Goal: Task Accomplishment & Management: Complete application form

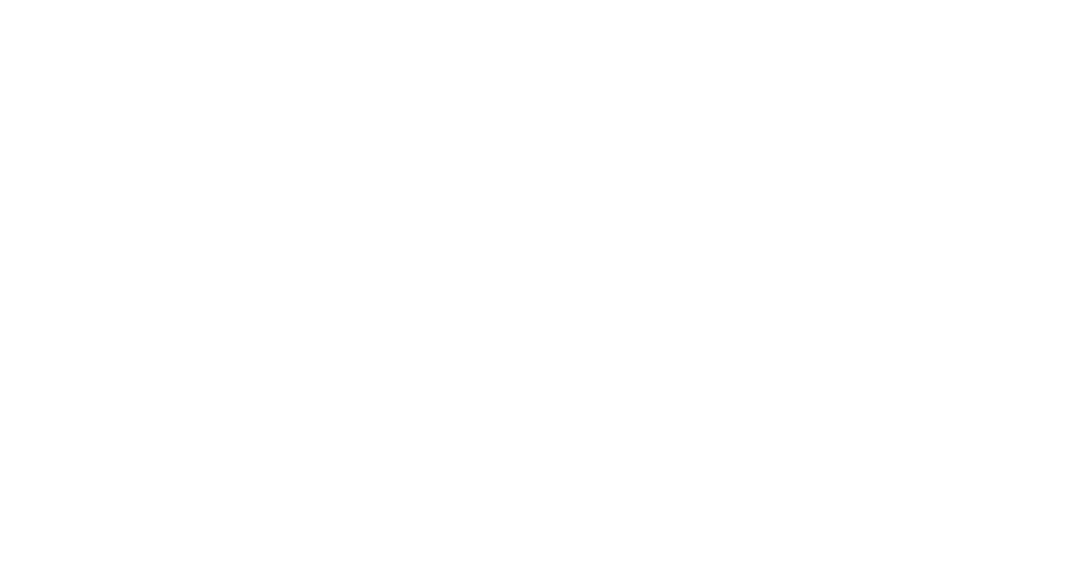
click at [465, 174] on div "Automate Your Mileage Log Track your miles automatically, log expenses easily, …" at bounding box center [537, 340] width 791 height 472
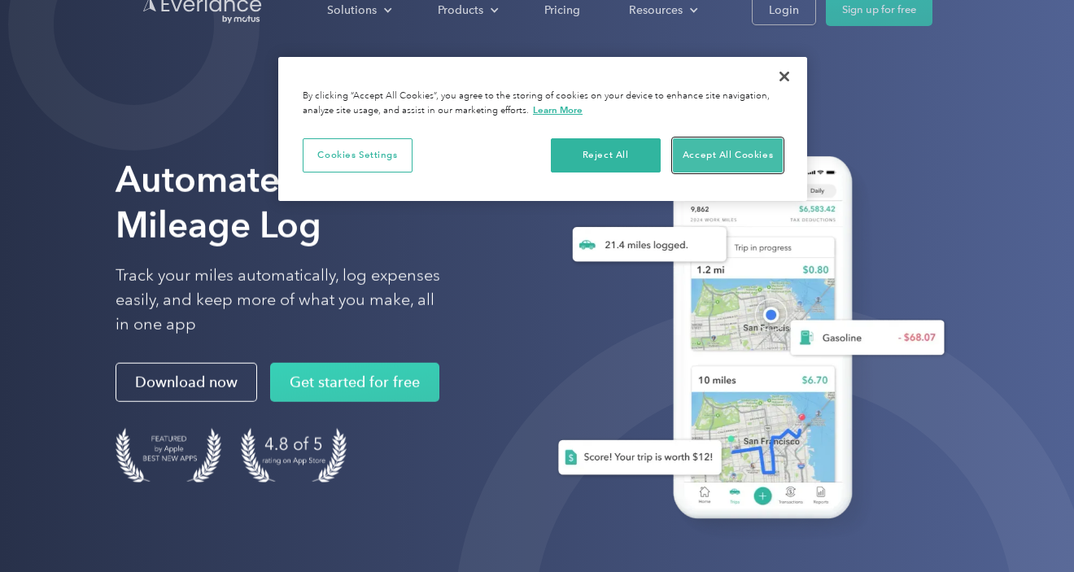
click at [724, 156] on button "Accept All Cookies" at bounding box center [728, 155] width 110 height 34
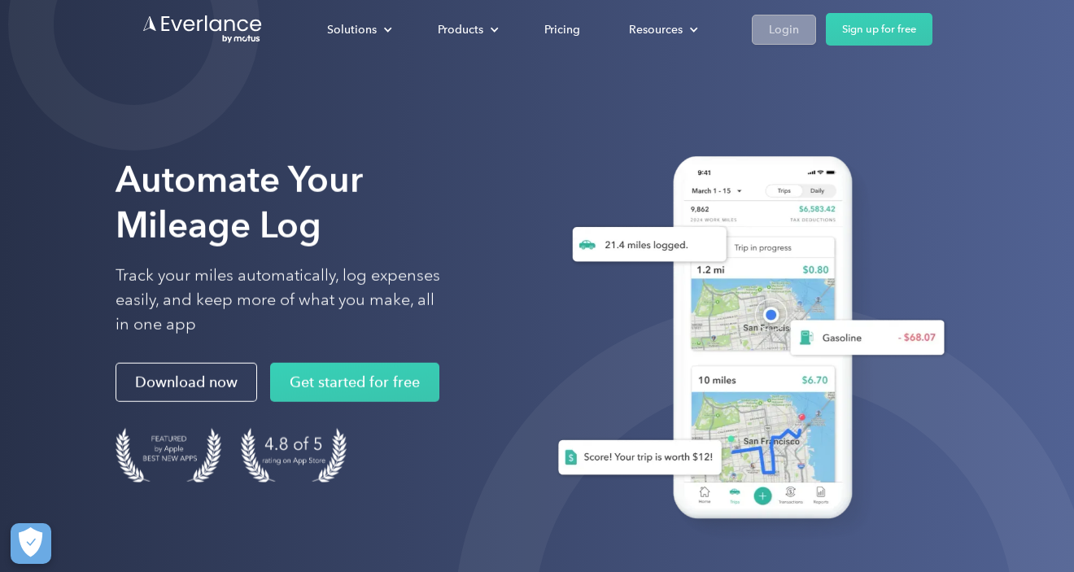
click at [796, 31] on div "Login" at bounding box center [784, 30] width 30 height 20
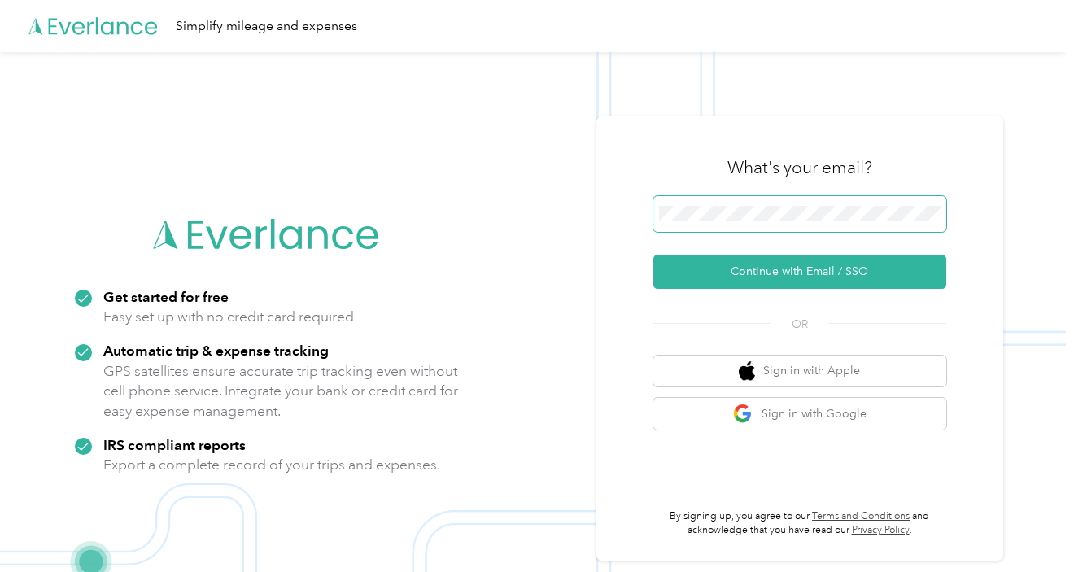
click at [654, 255] on button "Continue with Email / SSO" at bounding box center [800, 272] width 293 height 34
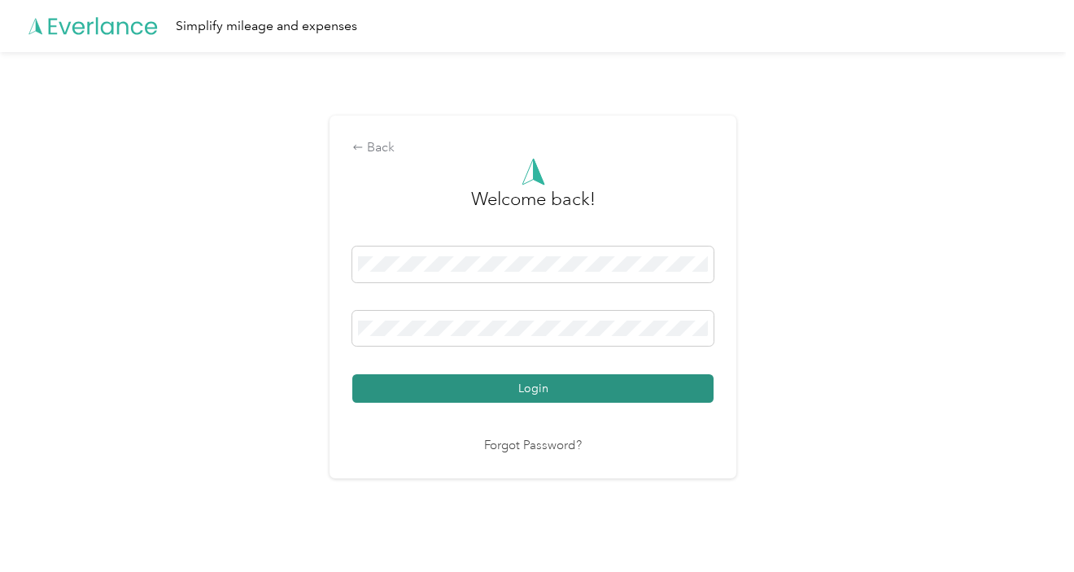
click at [539, 387] on button "Login" at bounding box center [532, 388] width 361 height 28
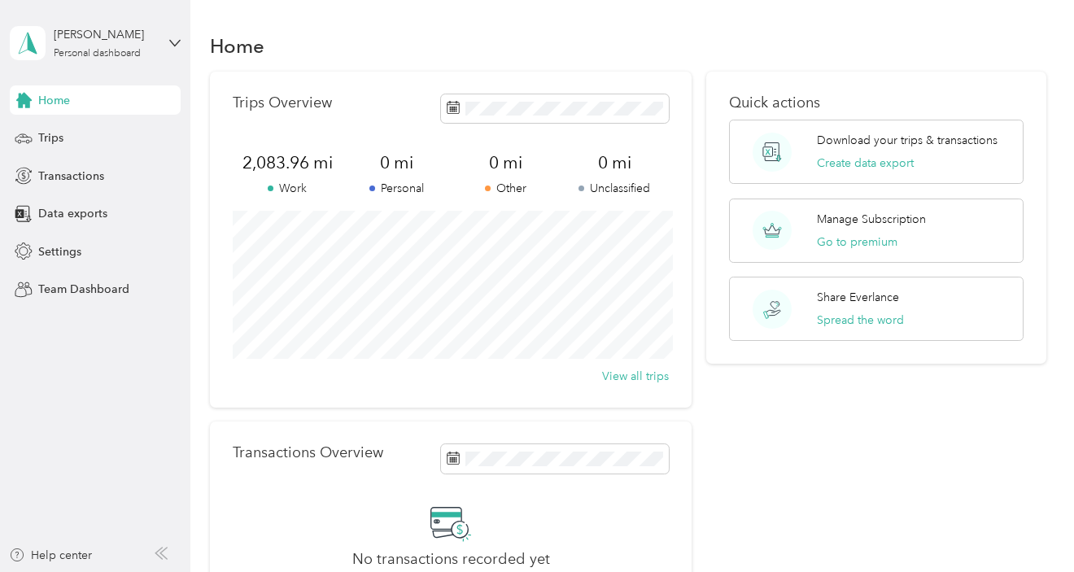
click at [547, 31] on div "Home" at bounding box center [628, 45] width 836 height 34
click at [56, 172] on span "Transactions" at bounding box center [71, 176] width 66 height 17
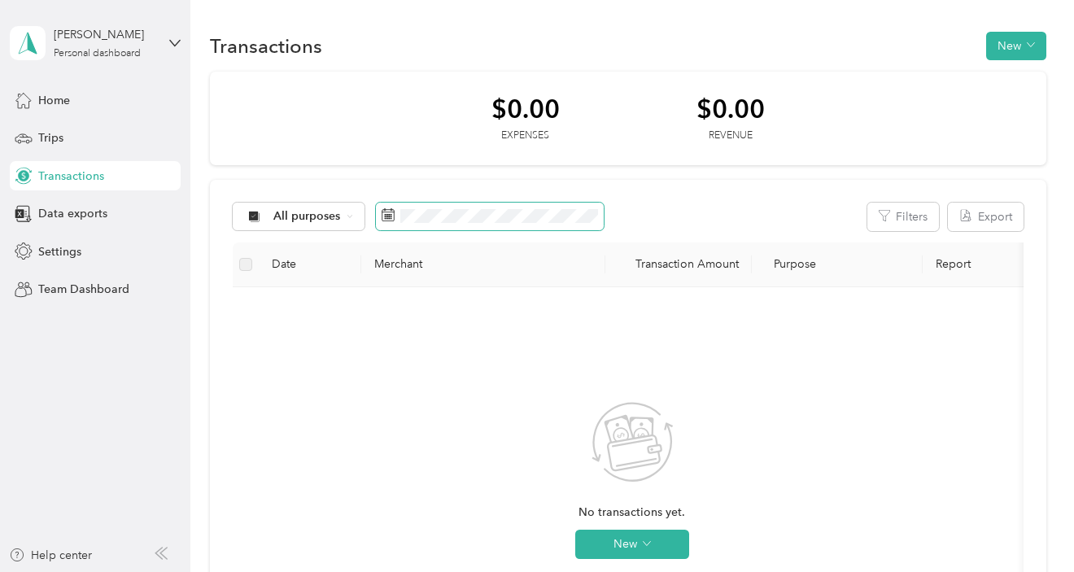
click at [389, 216] on rect at bounding box center [389, 215] width 2 height 2
click at [389, 217] on icon at bounding box center [388, 214] width 13 height 13
click at [388, 217] on rect at bounding box center [389, 218] width 2 height 2
click at [389, 217] on icon at bounding box center [388, 214] width 13 height 13
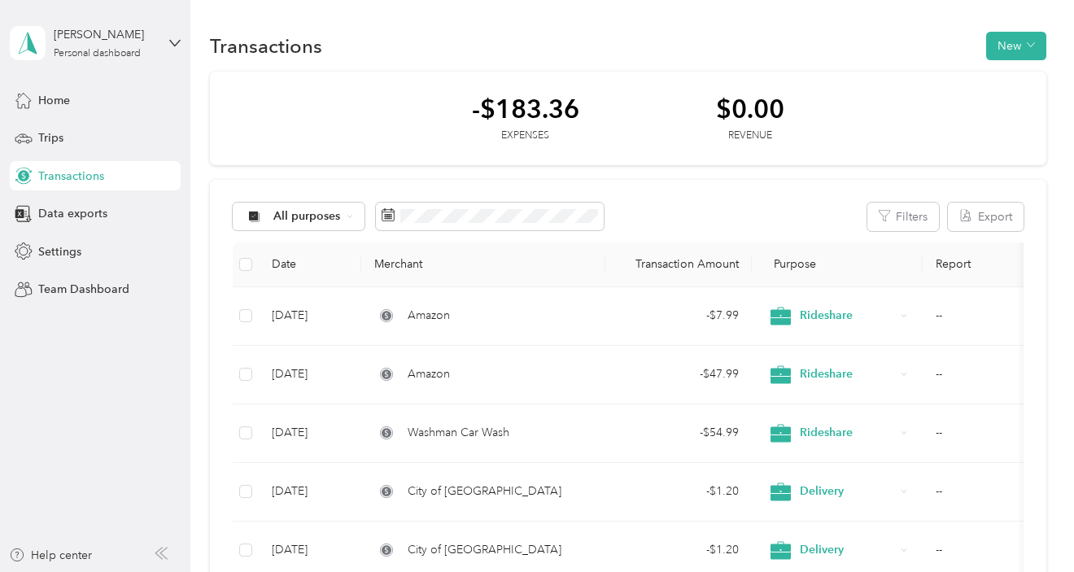
click at [722, 190] on div "All purposes Filters Export Date Merchant Transaction Amount Purpose Report [DA…" at bounding box center [628, 472] width 836 height 584
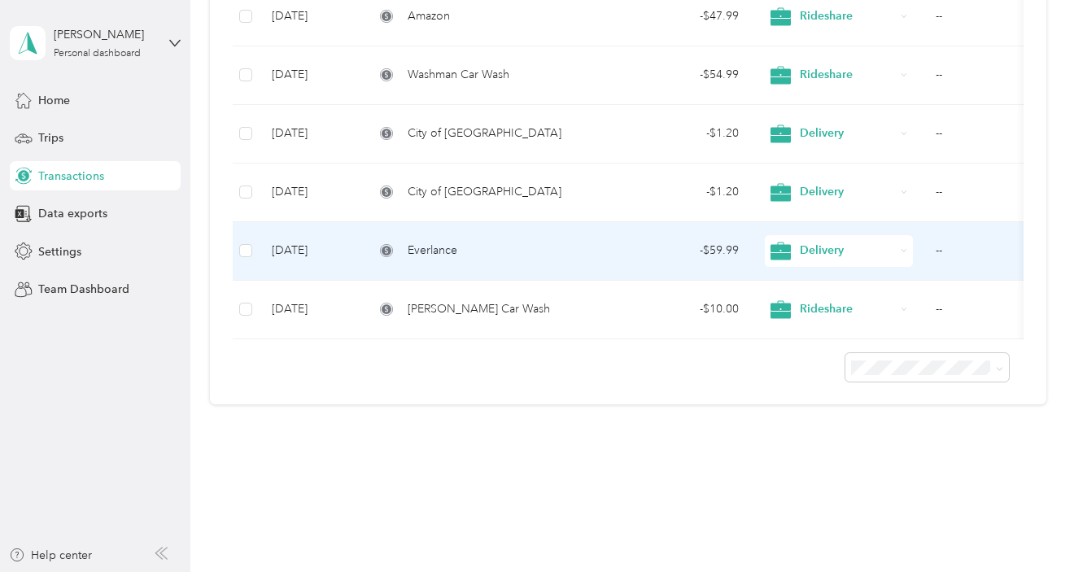
scroll to position [29, 0]
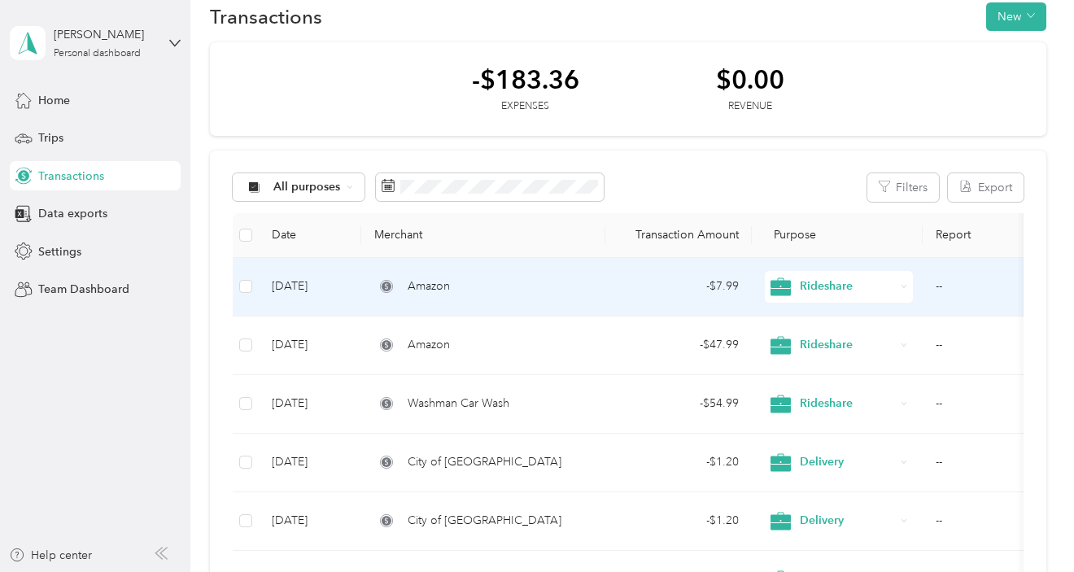
click at [431, 287] on span "Amazon" at bounding box center [429, 287] width 42 height 18
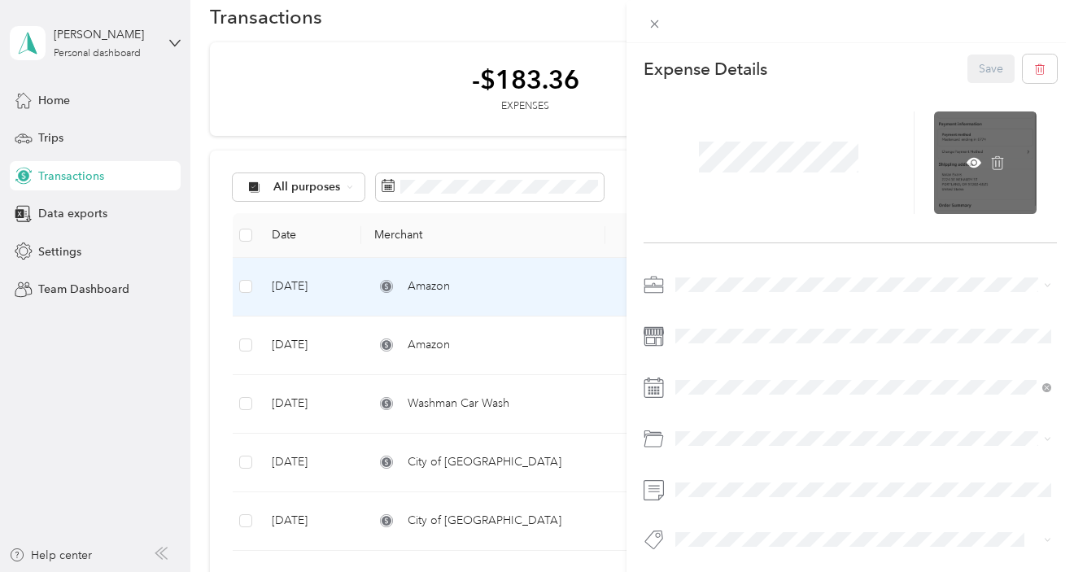
click at [997, 151] on div at bounding box center [985, 163] width 103 height 103
click at [973, 161] on icon at bounding box center [974, 162] width 5 height 5
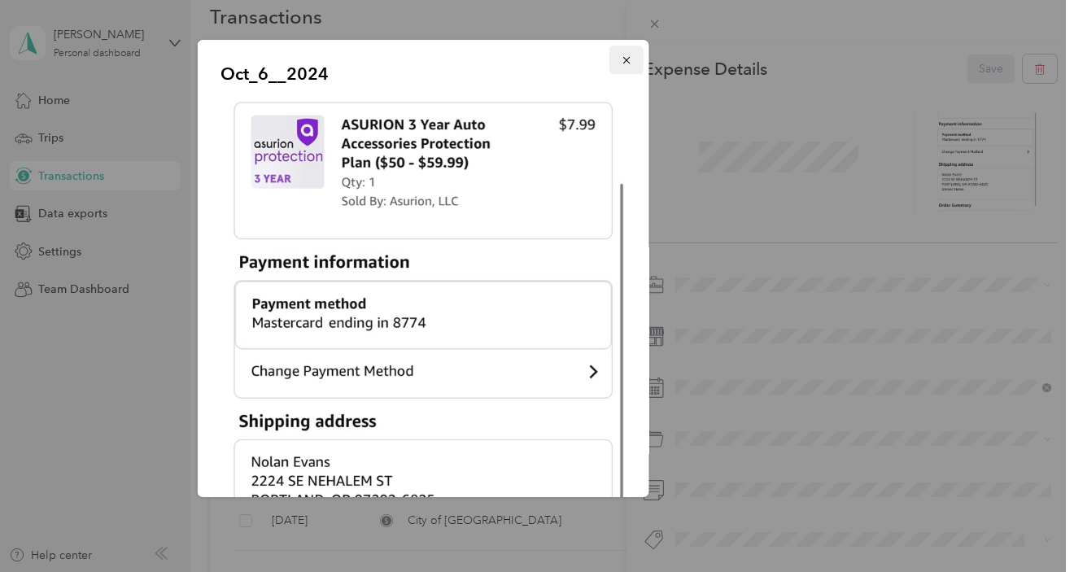
click at [633, 61] on button "button" at bounding box center [627, 60] width 34 height 28
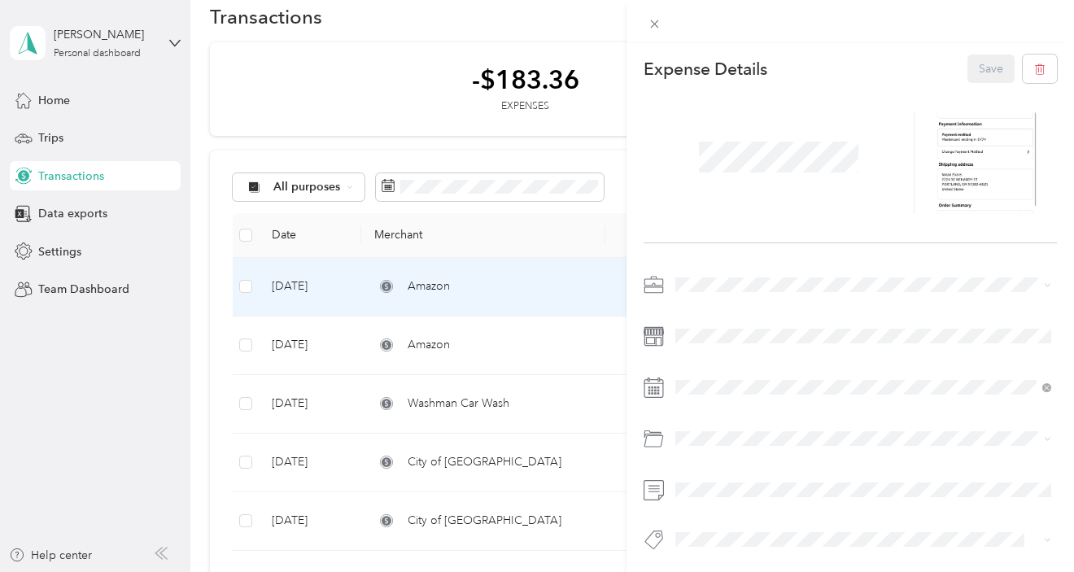
scroll to position [29, 0]
click at [465, 331] on div "This expense cannot be edited because it is either under review, approved, or p…" at bounding box center [537, 286] width 1074 height 572
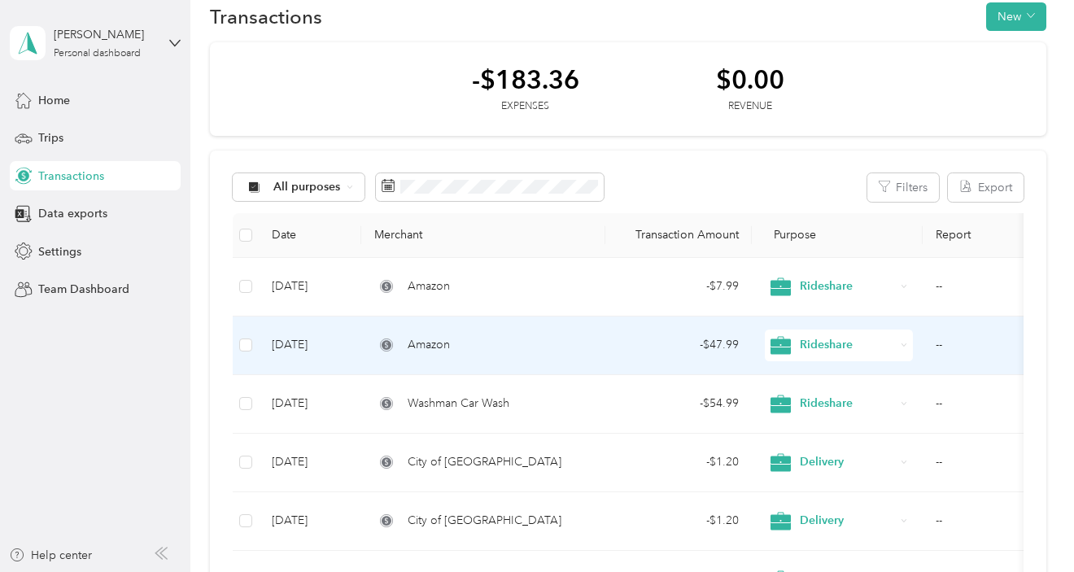
click at [470, 343] on div "Amazon" at bounding box center [483, 345] width 218 height 18
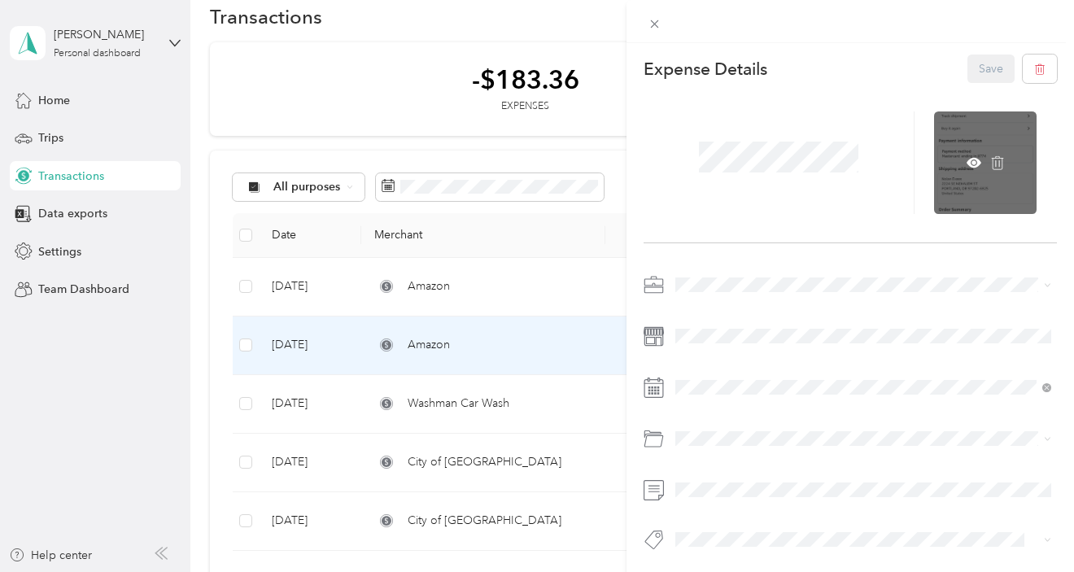
click at [952, 145] on div at bounding box center [985, 163] width 103 height 103
click at [972, 161] on icon at bounding box center [974, 162] width 15 height 15
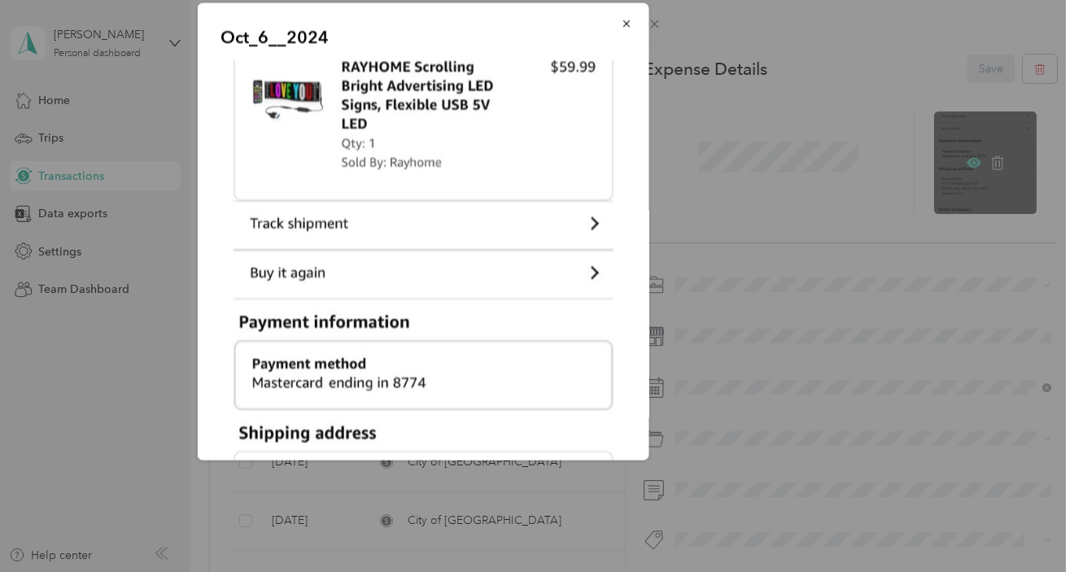
scroll to position [29, 0]
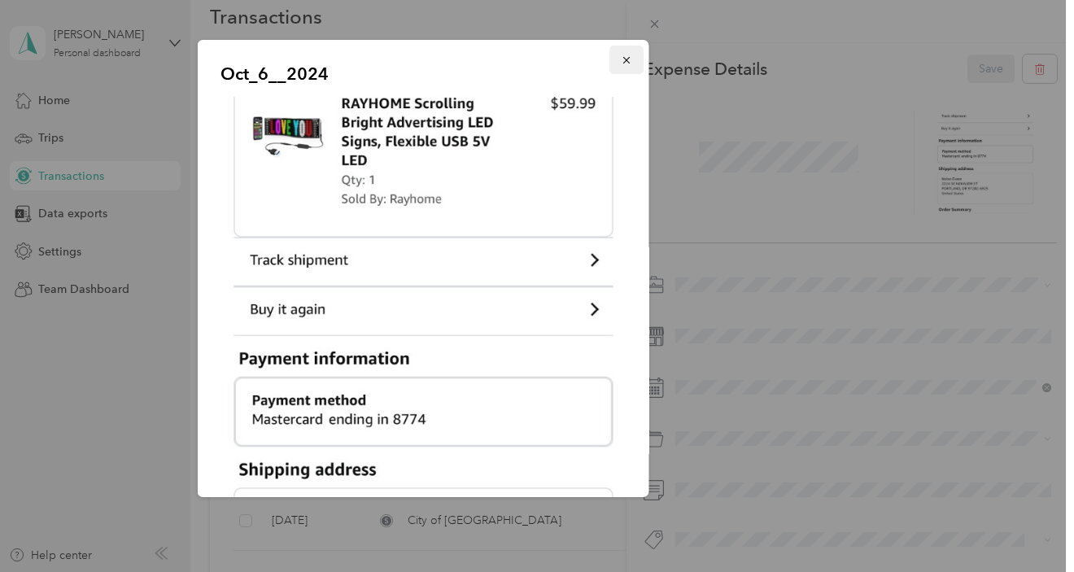
click at [632, 57] on icon "button" at bounding box center [626, 60] width 11 height 11
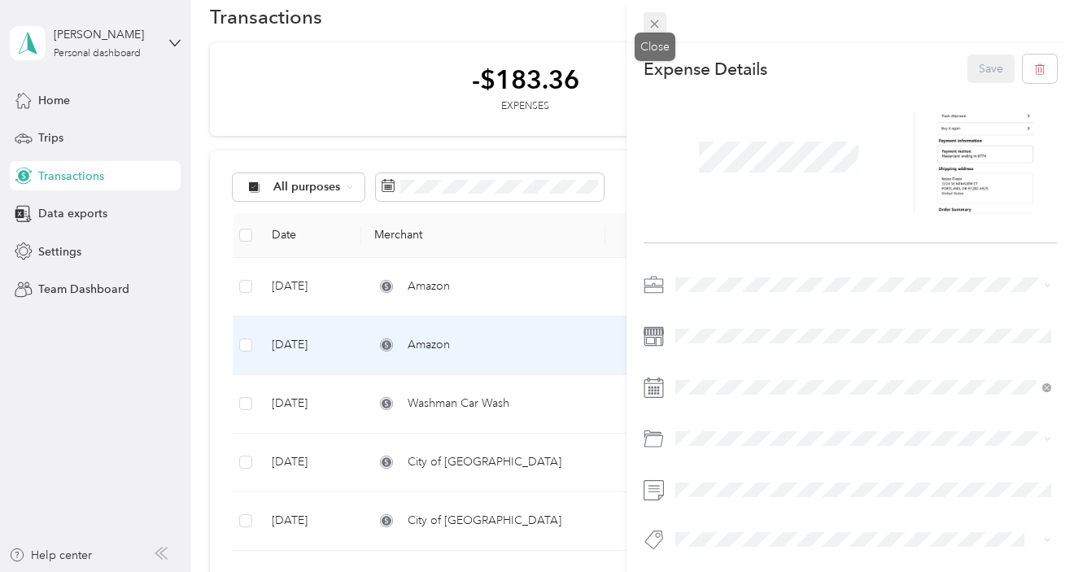
click at [659, 28] on icon at bounding box center [655, 24] width 14 height 14
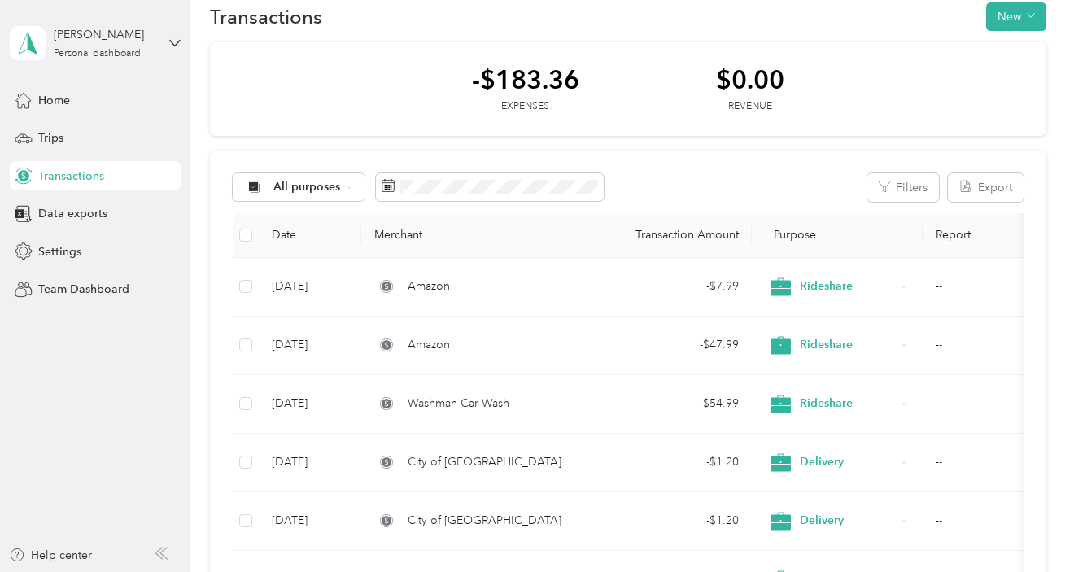
click at [707, 161] on div "All purposes Filters Export Date Merchant Transaction Amount Purpose Report [DA…" at bounding box center [628, 443] width 836 height 584
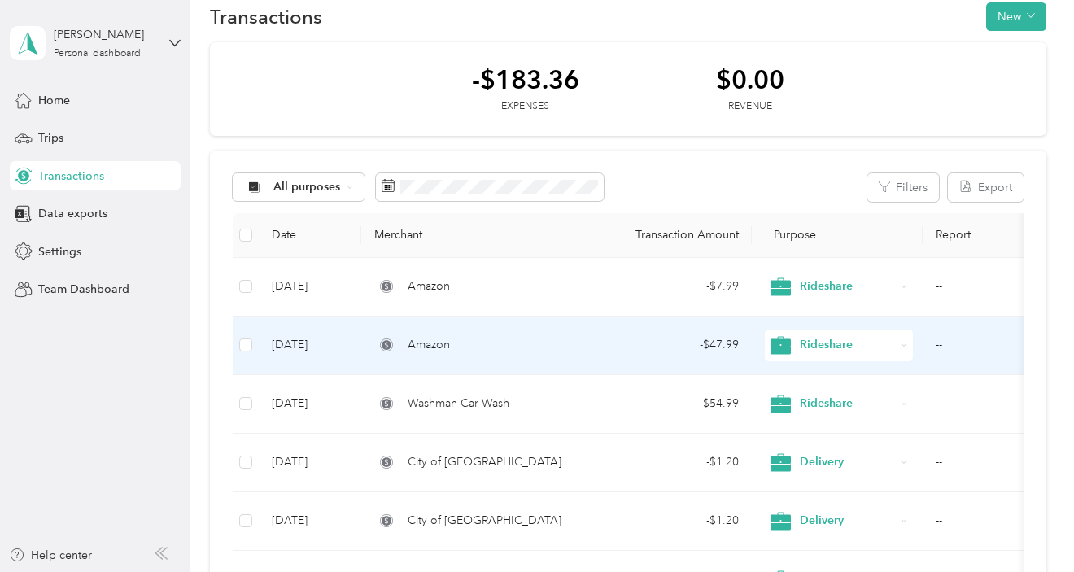
scroll to position [358, 0]
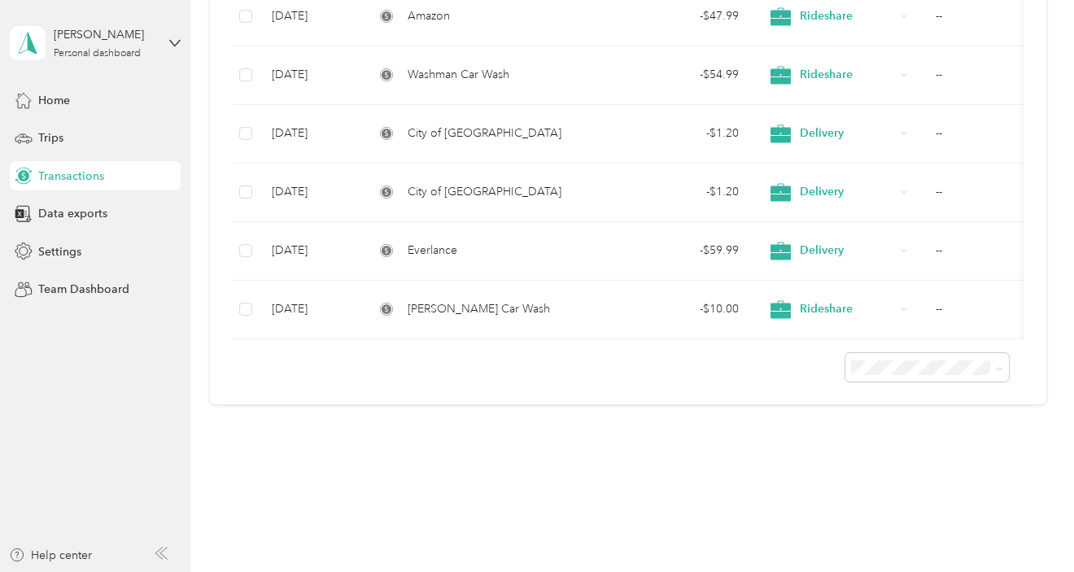
click at [894, 451] on span "100 per load" at bounding box center [898, 455] width 67 height 14
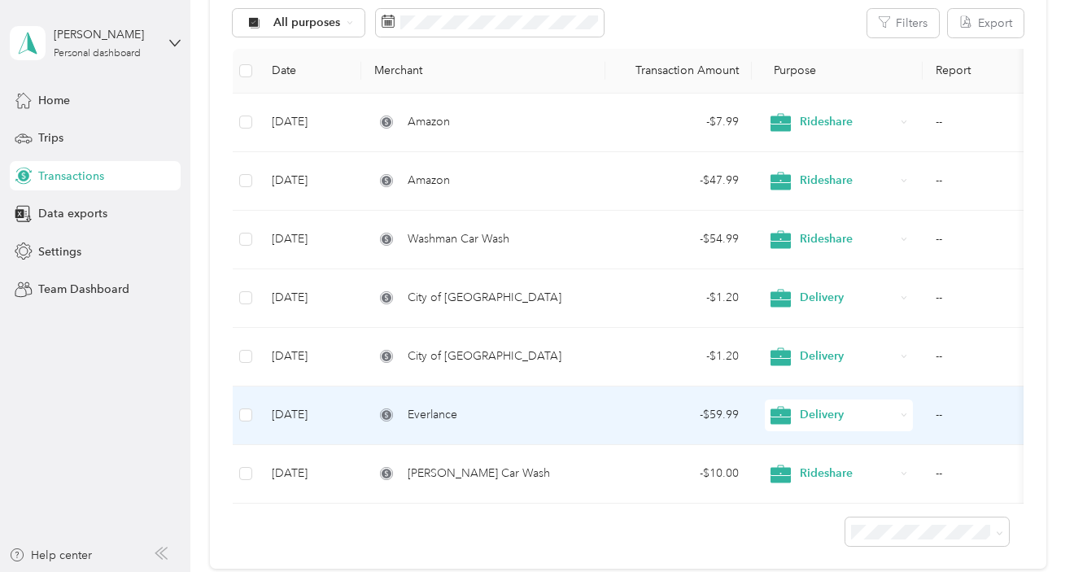
scroll to position [112, 0]
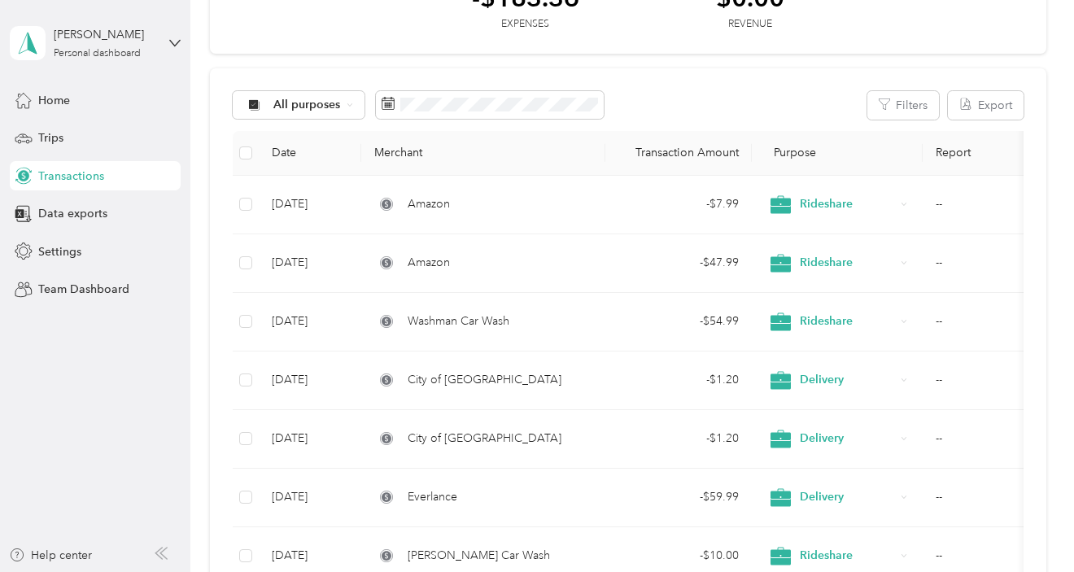
click at [641, 78] on div "All purposes Filters Export Date Merchant Transaction Amount Purpose Report [DA…" at bounding box center [628, 360] width 836 height 584
click at [707, 57] on div "-$183.36 Expenses $0.00 Revenue All purposes Filters Export Date Merchant Trans…" at bounding box center [628, 306] width 836 height 692
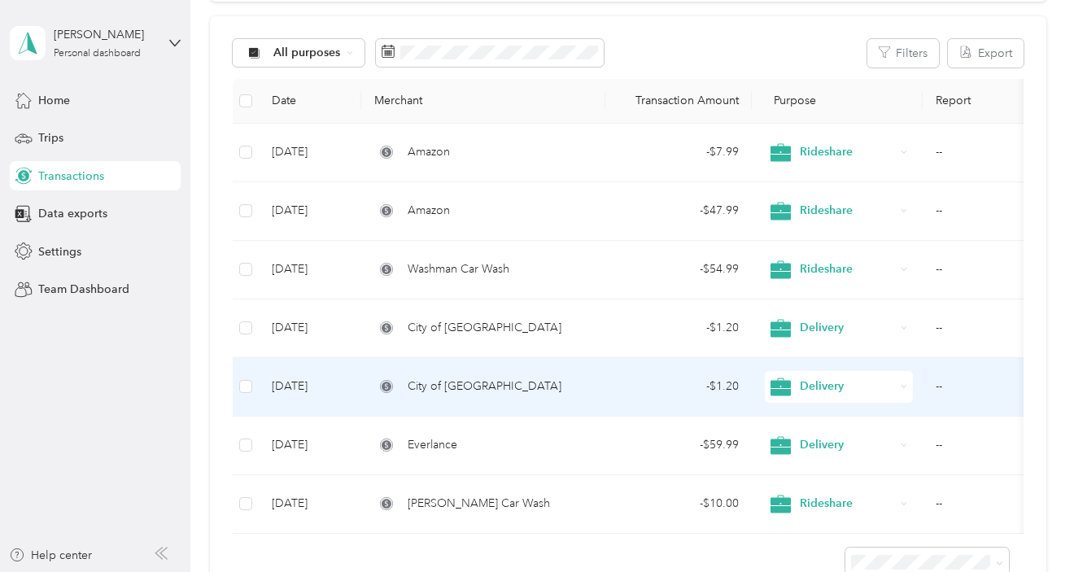
scroll to position [246, 0]
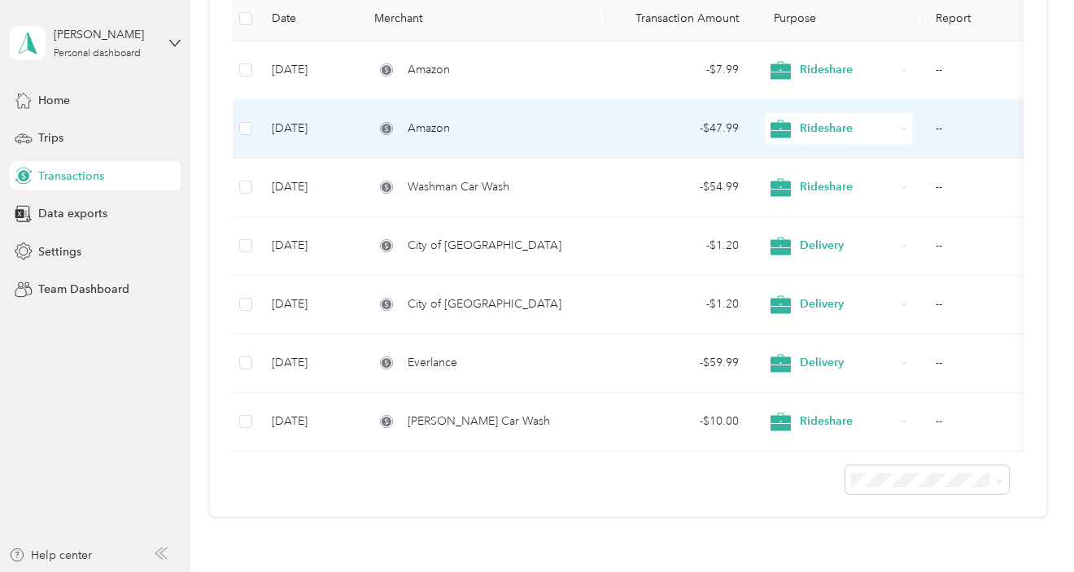
click at [441, 106] on td "Amazon" at bounding box center [483, 129] width 244 height 59
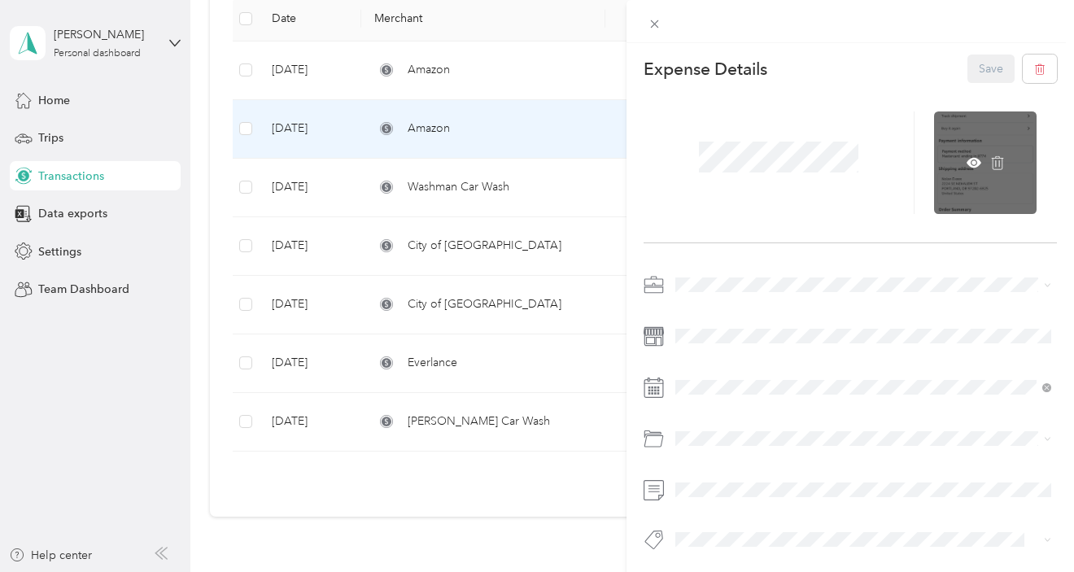
click at [975, 181] on div at bounding box center [985, 163] width 103 height 103
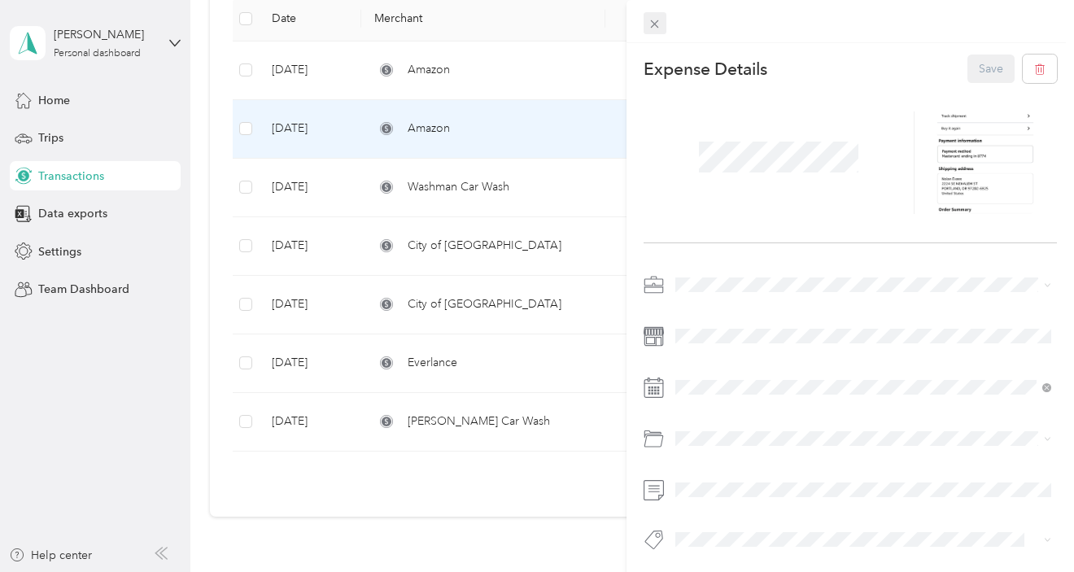
click at [658, 20] on icon at bounding box center [655, 24] width 14 height 14
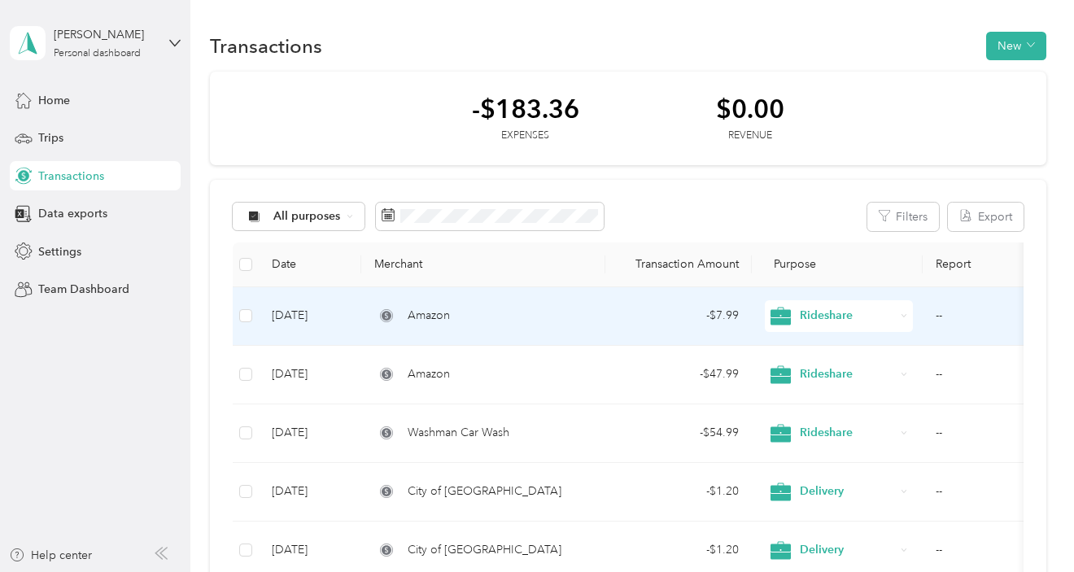
click at [724, 317] on div "- $7.99" at bounding box center [679, 316] width 120 height 18
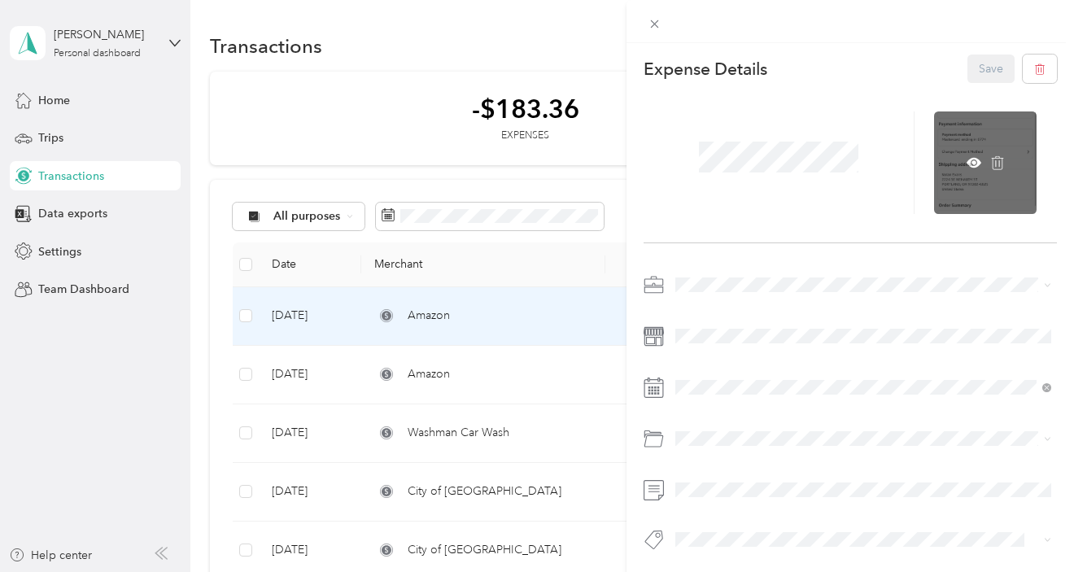
click at [969, 152] on div at bounding box center [985, 163] width 103 height 103
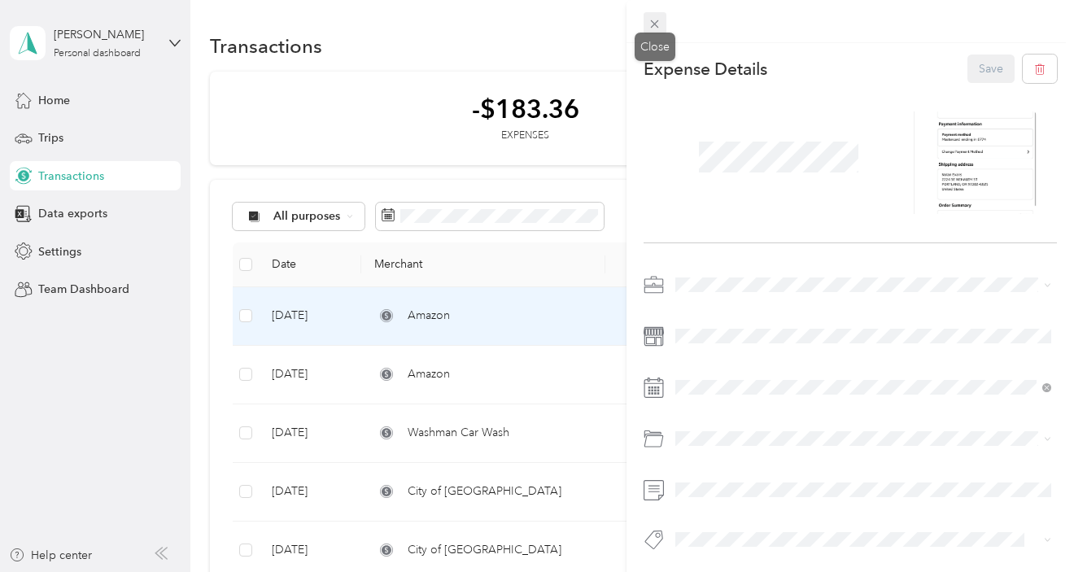
click at [650, 24] on icon at bounding box center [655, 24] width 14 height 14
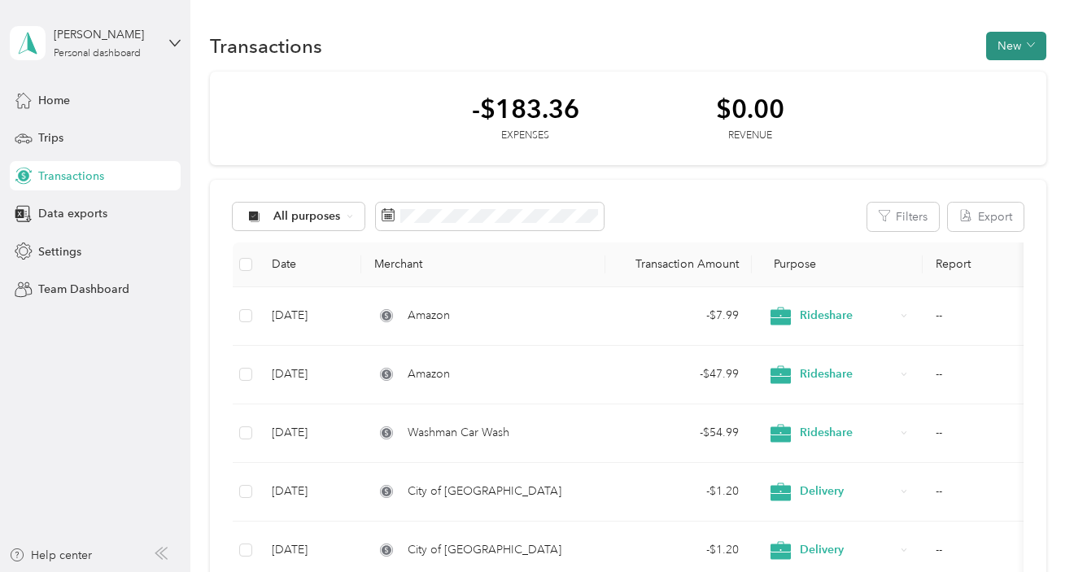
click at [1027, 48] on button "New" at bounding box center [1017, 46] width 60 height 28
click at [1013, 75] on span "Expense" at bounding box center [1021, 76] width 44 height 17
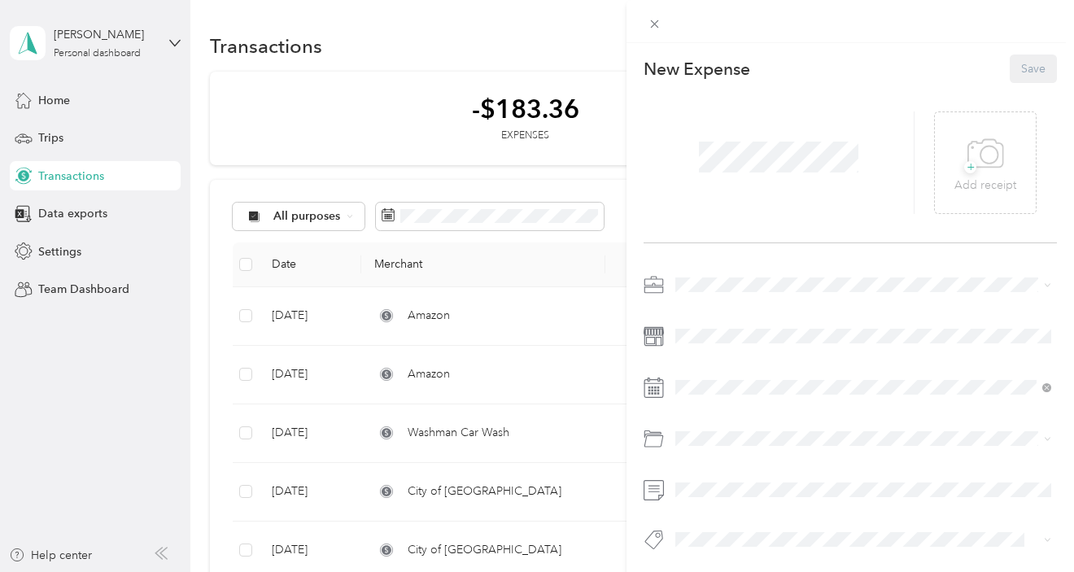
click at [704, 399] on span "Rideshare" at bounding box center [706, 394] width 50 height 14
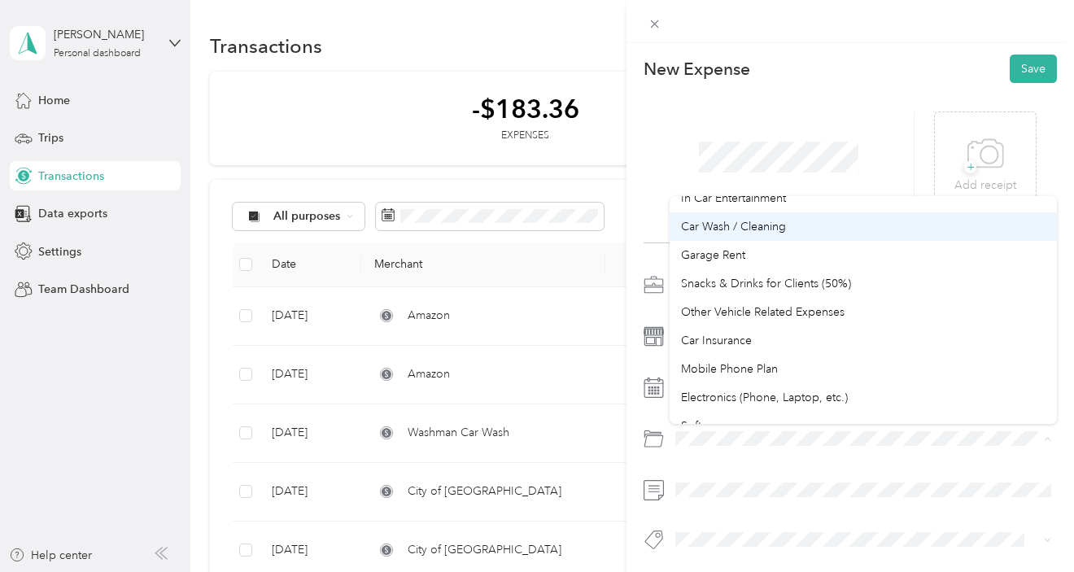
scroll to position [246, 0]
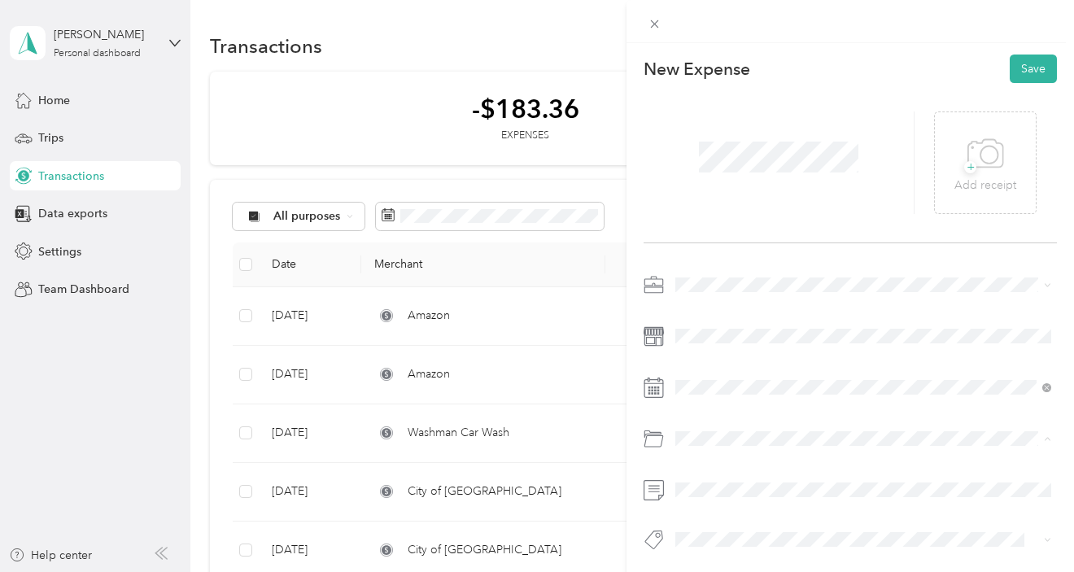
click at [763, 312] on span "Electronics (Phone, Laptop, etc.)" at bounding box center [764, 315] width 167 height 14
click at [543, 523] on div "This expense cannot be edited because it is either under review, approved, or p…" at bounding box center [537, 286] width 1074 height 572
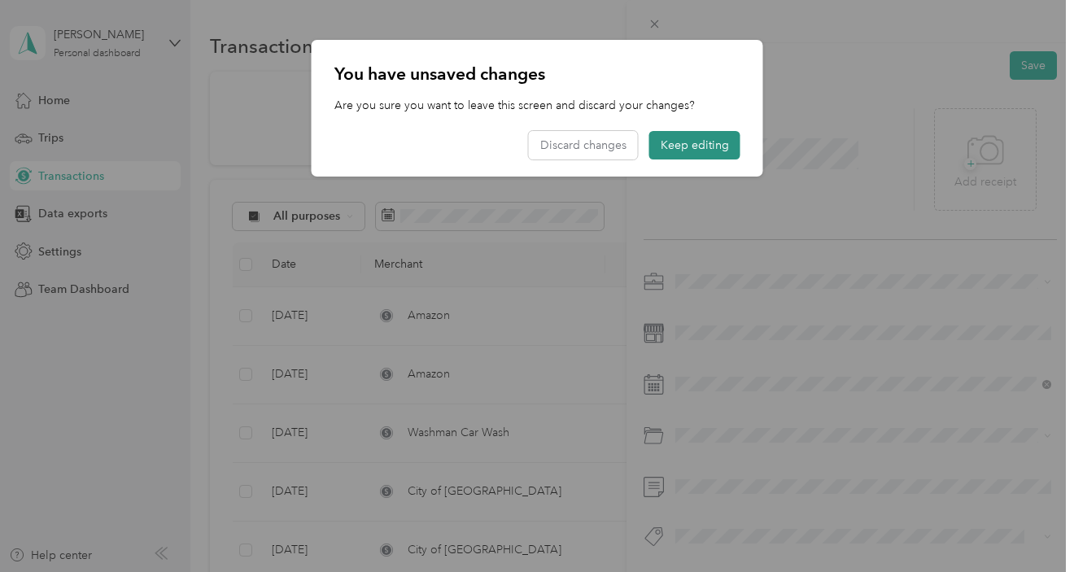
click at [682, 144] on button "Keep editing" at bounding box center [695, 145] width 91 height 28
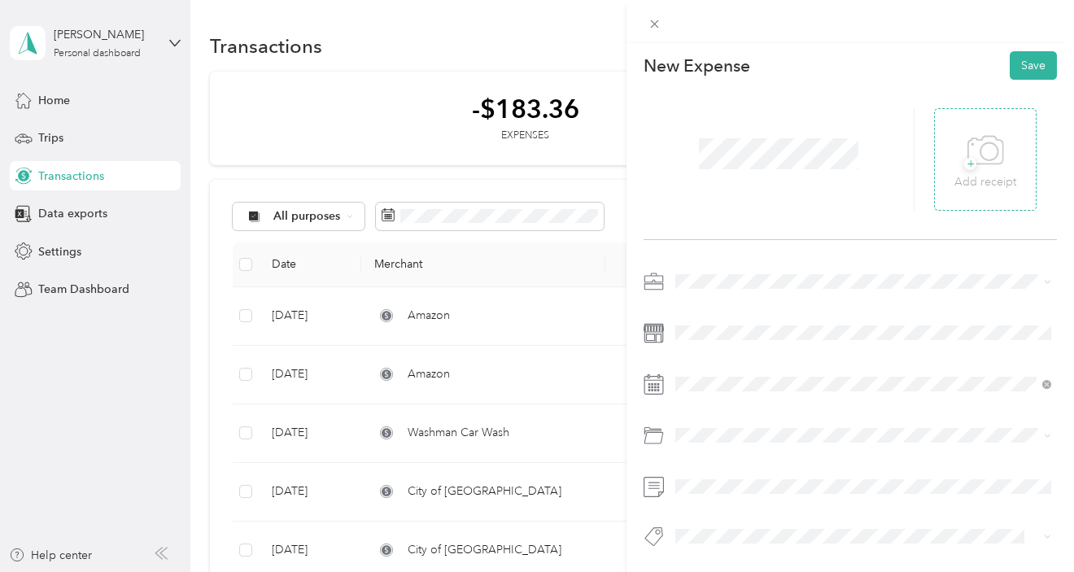
click at [989, 155] on icon at bounding box center [986, 151] width 37 height 45
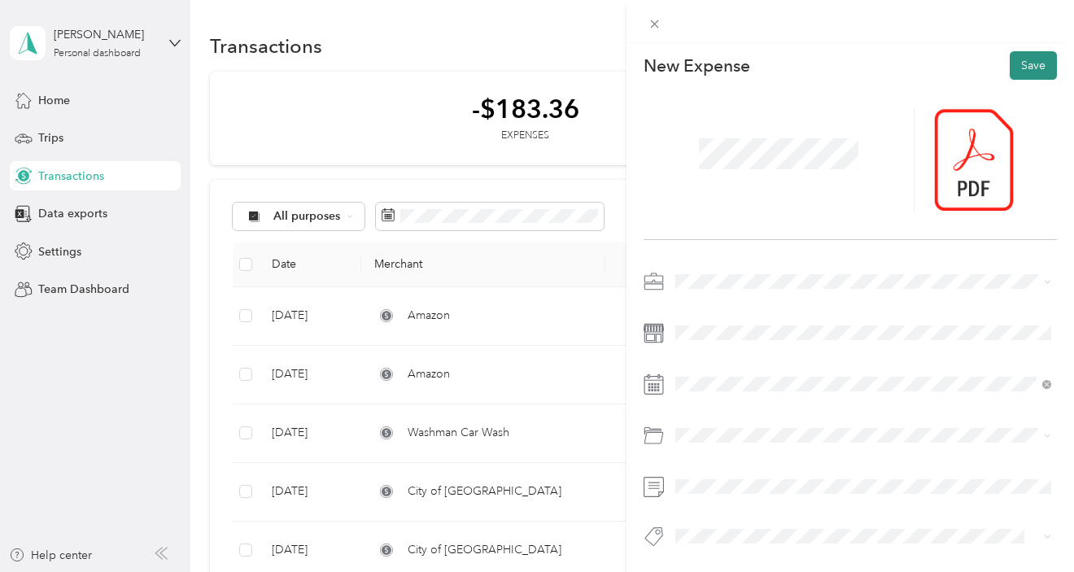
click at [1038, 67] on button "Save" at bounding box center [1033, 65] width 47 height 28
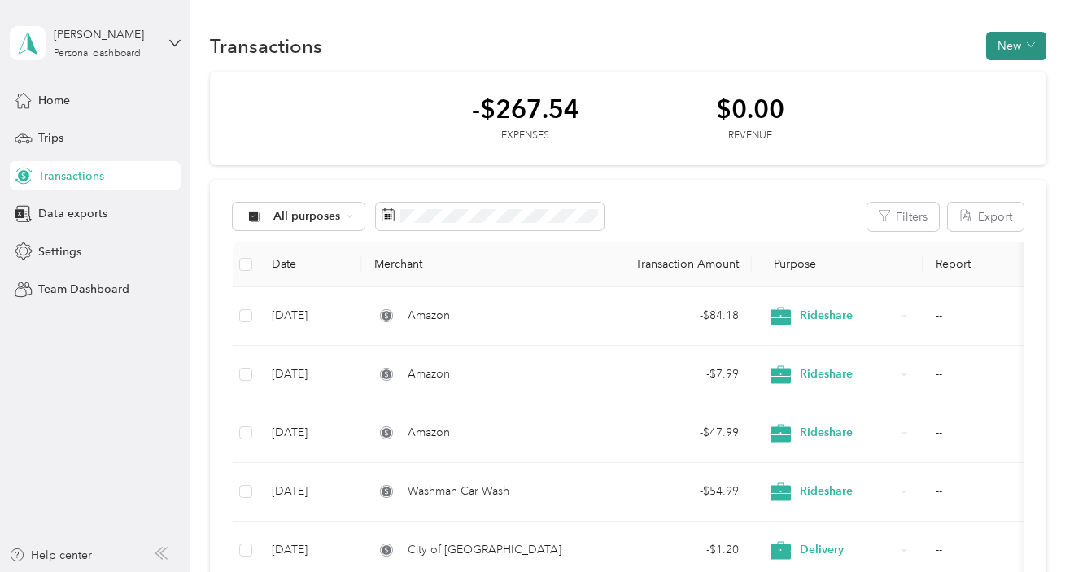
click at [1013, 46] on button "New" at bounding box center [1017, 46] width 60 height 28
click at [1014, 80] on span "Expense" at bounding box center [1021, 76] width 44 height 17
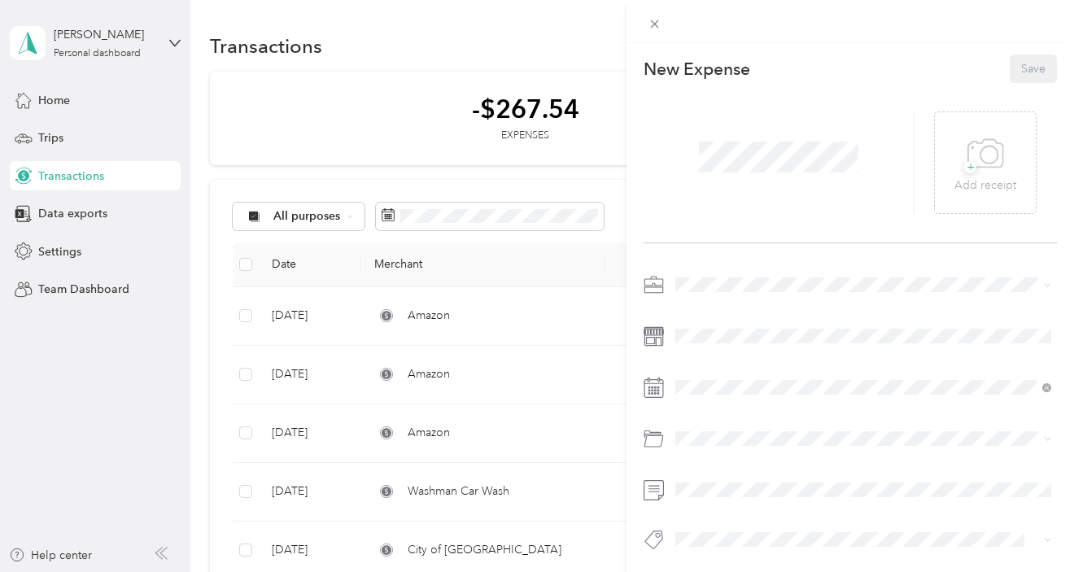
click at [727, 405] on li "Rideshare" at bounding box center [863, 397] width 387 height 28
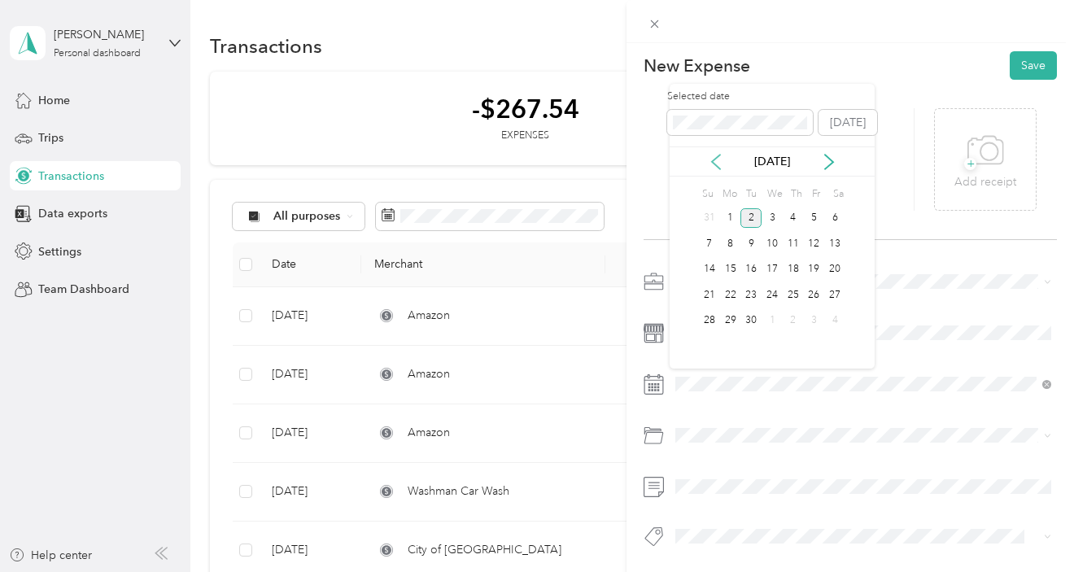
click at [715, 160] on icon at bounding box center [716, 162] width 8 height 15
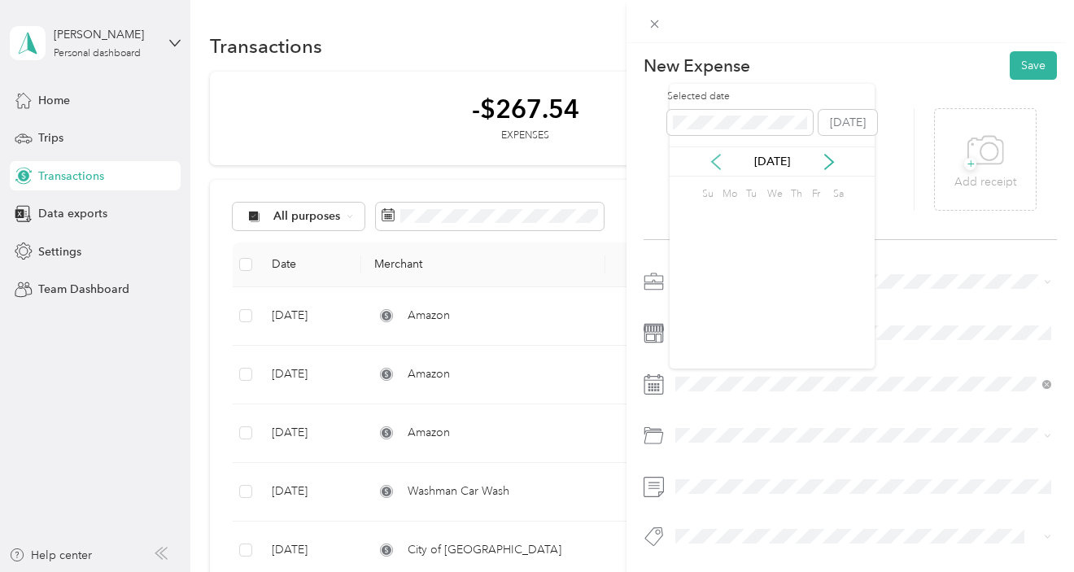
click at [715, 160] on icon at bounding box center [716, 162] width 8 height 15
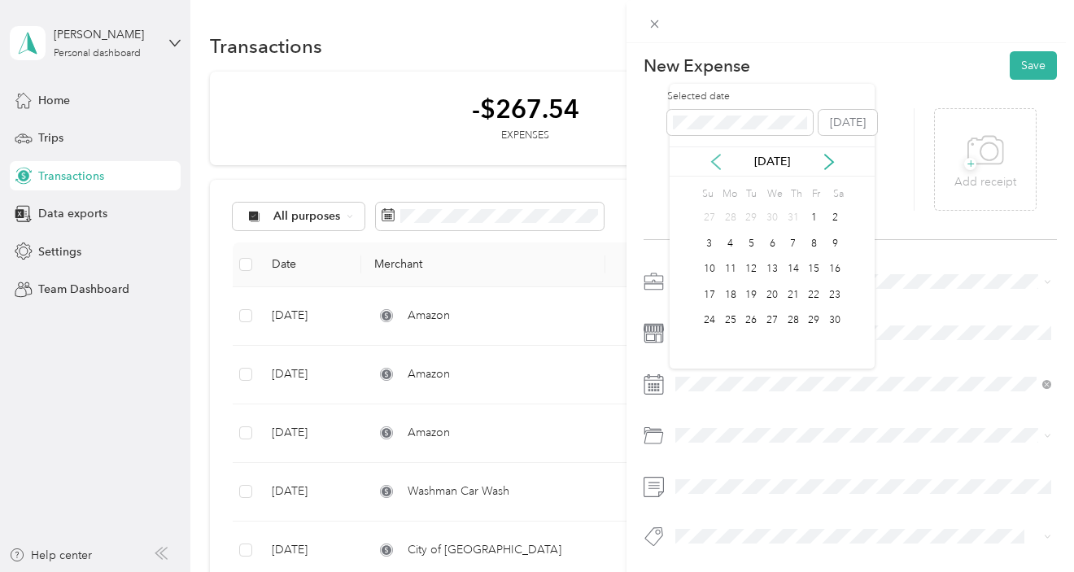
click at [715, 160] on icon at bounding box center [716, 162] width 8 height 15
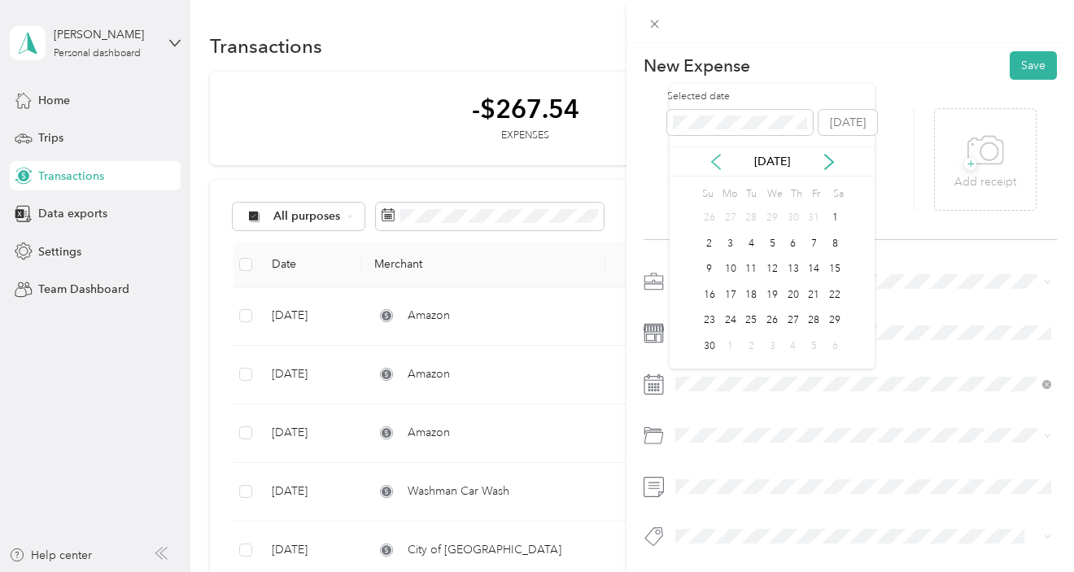
click at [715, 160] on icon at bounding box center [716, 162] width 8 height 15
click at [707, 266] on div "14" at bounding box center [709, 270] width 21 height 20
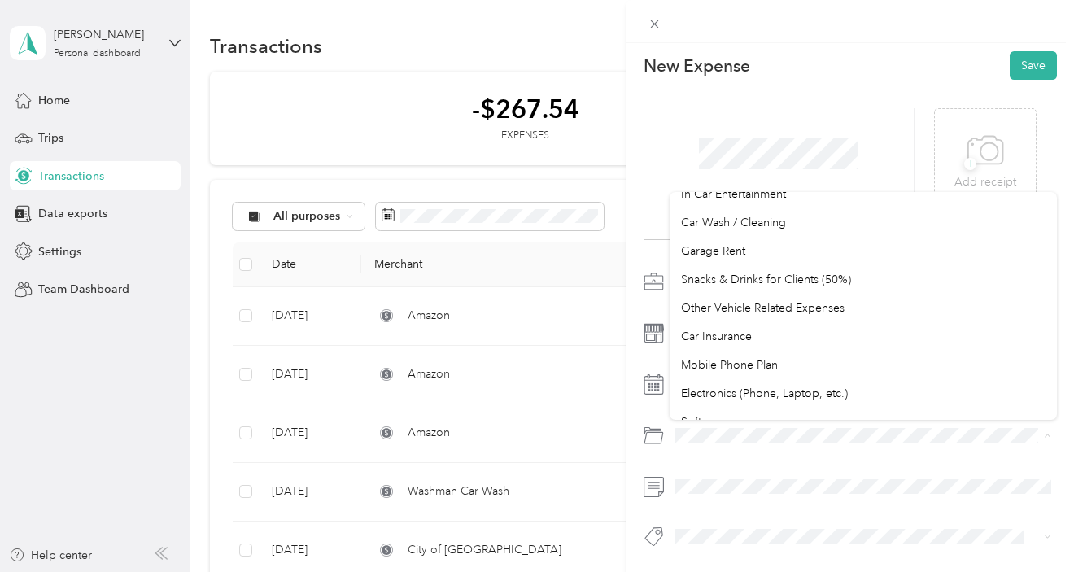
scroll to position [246, 0]
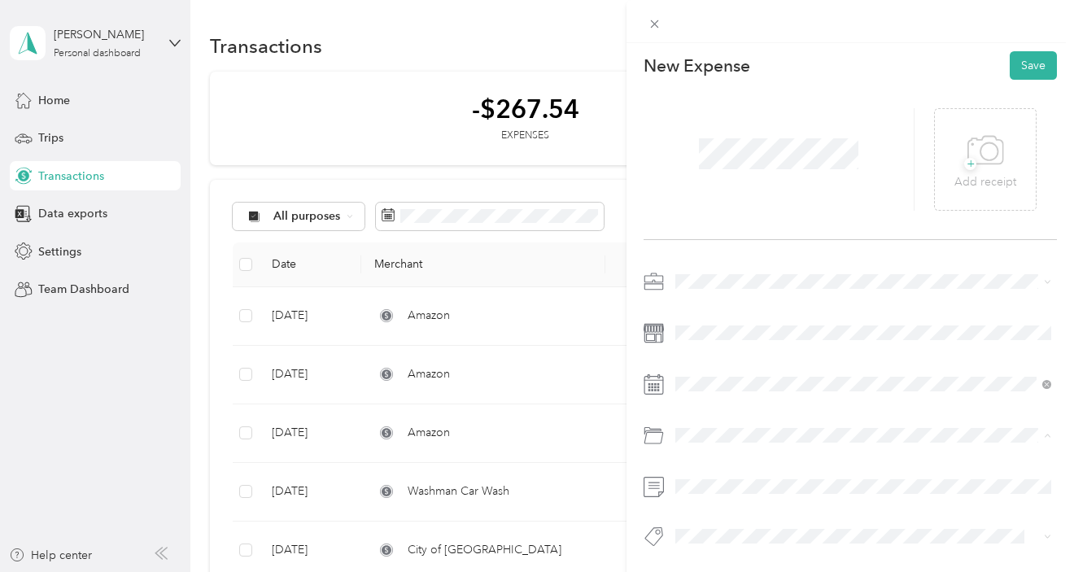
click at [771, 308] on span "Electronics (Phone, Laptop, etc.)" at bounding box center [764, 311] width 167 height 14
click at [733, 475] on span at bounding box center [863, 487] width 387 height 26
click at [985, 151] on icon at bounding box center [986, 151] width 37 height 45
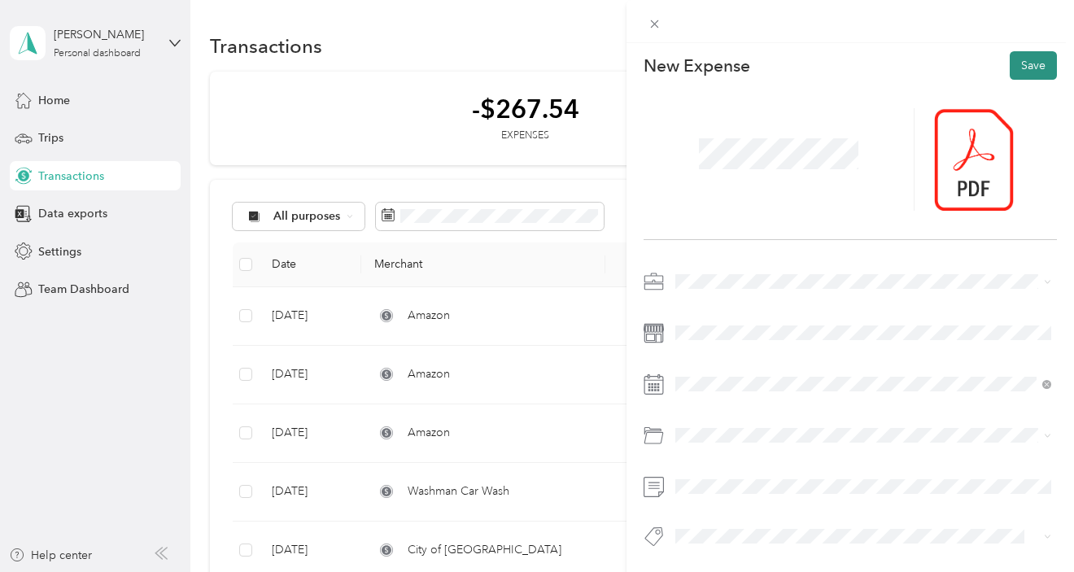
click at [1038, 69] on button "Save" at bounding box center [1033, 65] width 47 height 28
